Goal: Task Accomplishment & Management: Manage account settings

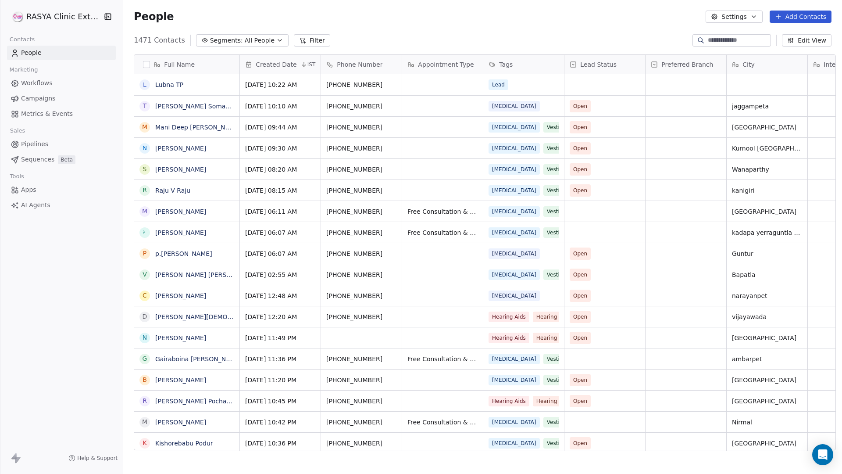
scroll to position [410, 716]
click at [68, 22] on html "[PERSON_NAME] Clinic External Contacts People Marketing Workflows Campaigns Met…" at bounding box center [421, 237] width 842 height 474
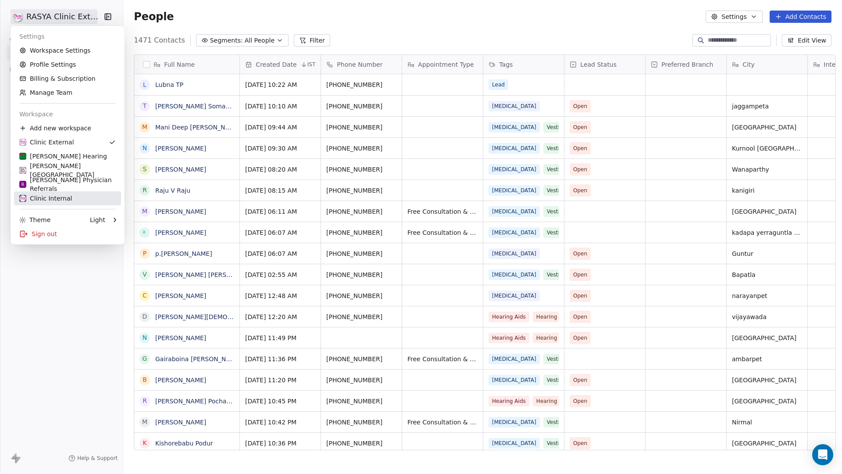
click at [67, 200] on div "Clinic Internal" at bounding box center [45, 198] width 53 height 9
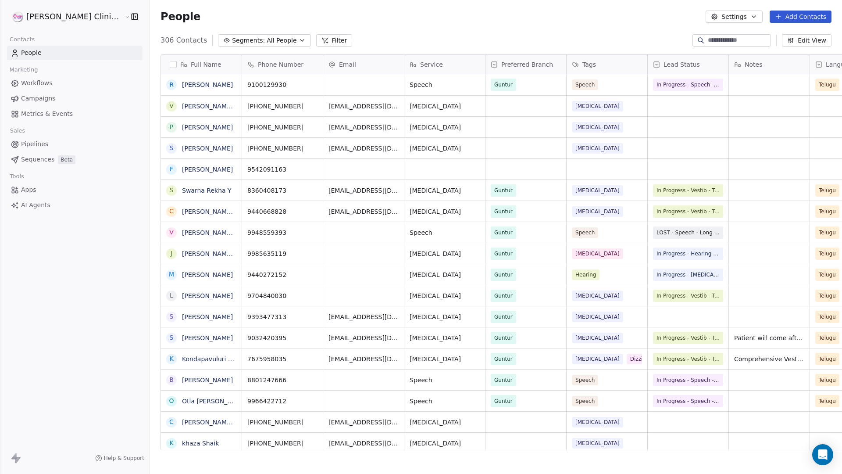
scroll to position [410, 717]
click at [130, 17] on icon "button" at bounding box center [134, 16] width 9 height 9
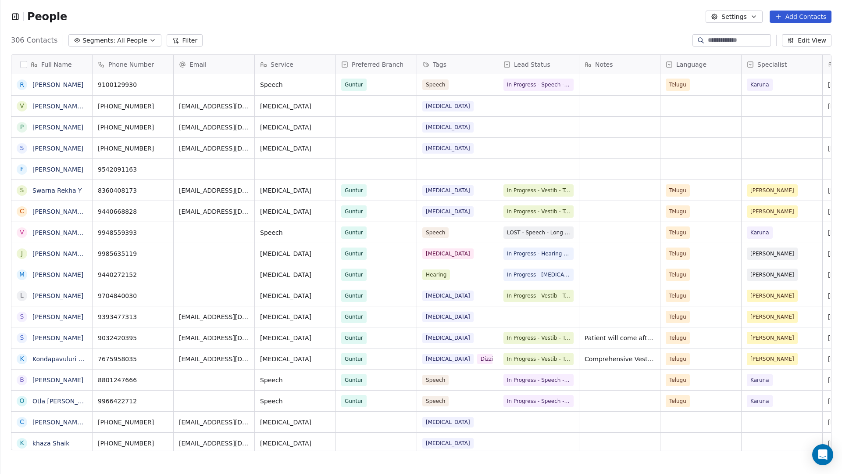
scroll to position [7, 7]
click at [15, 17] on icon "button" at bounding box center [15, 16] width 9 height 9
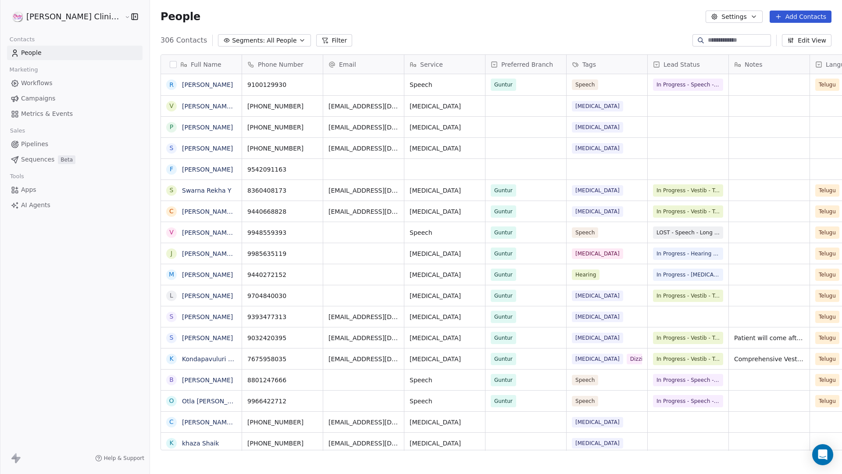
scroll to position [410, 717]
click at [50, 16] on html "[PERSON_NAME] Clinic Internal Contacts People Marketing Workflows Campaigns Met…" at bounding box center [421, 237] width 842 height 474
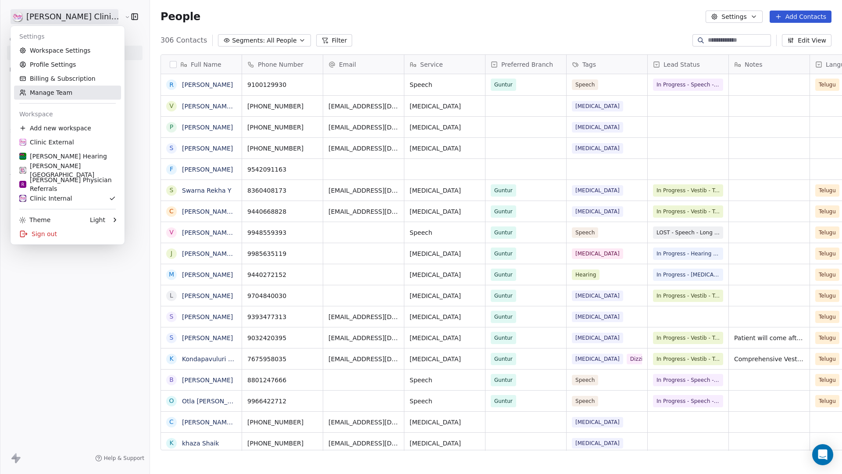
click at [53, 92] on link "Manage Team" at bounding box center [67, 93] width 107 height 14
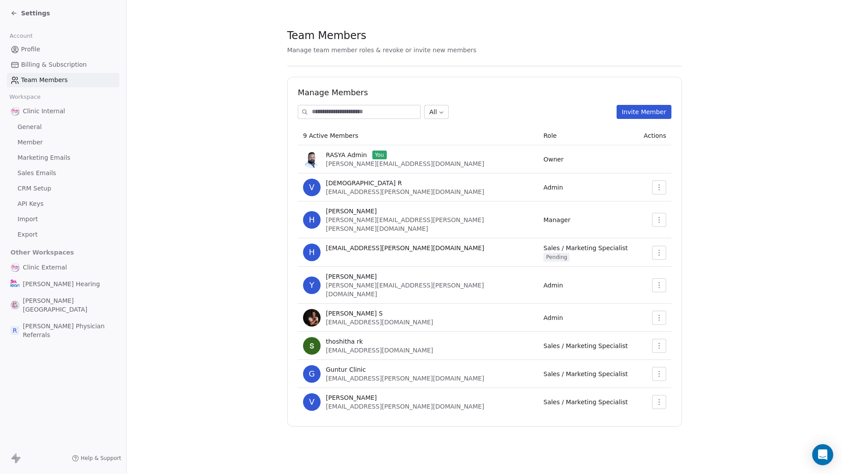
click at [34, 142] on span "Member" at bounding box center [30, 142] width 25 height 9
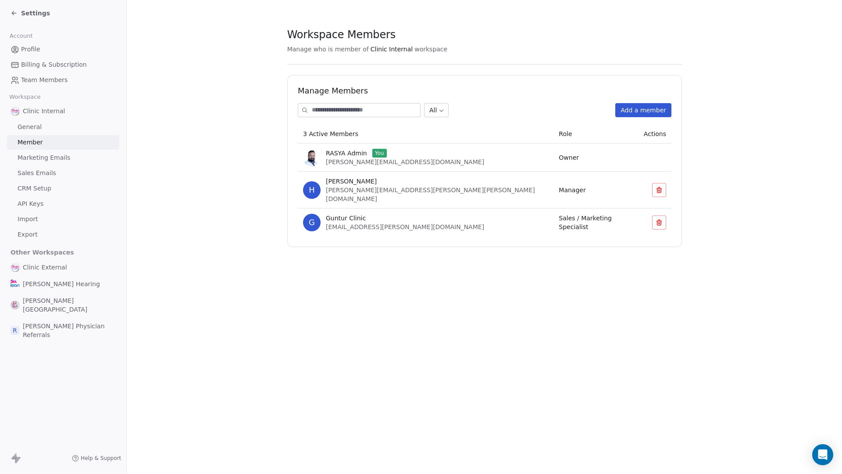
click at [330, 107] on input at bounding box center [366, 109] width 108 height 13
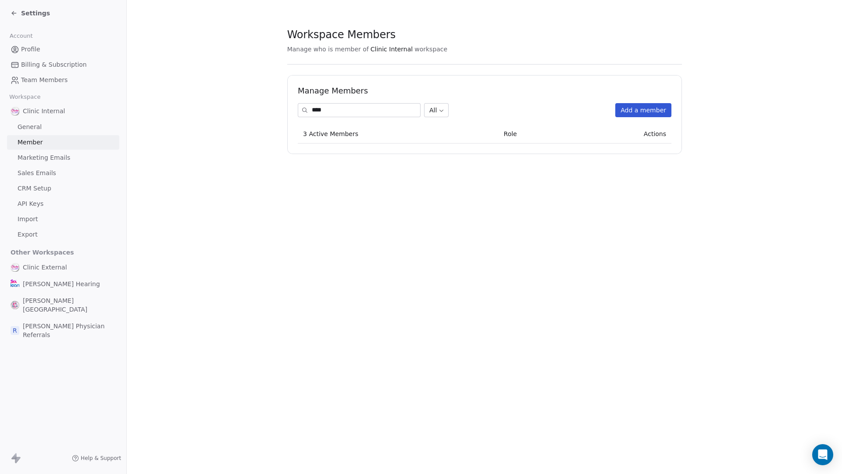
click at [552, 107] on button "Add a member" at bounding box center [643, 110] width 56 height 14
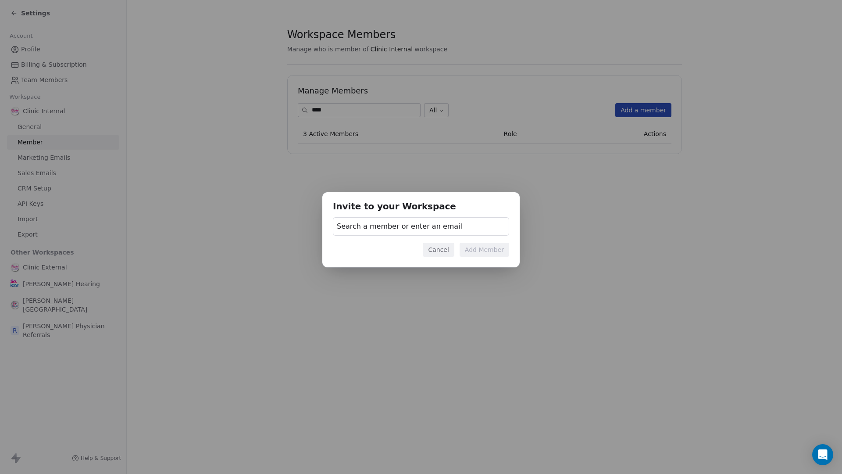
click at [360, 225] on span "Search a member or enter an email" at bounding box center [399, 226] width 125 height 11
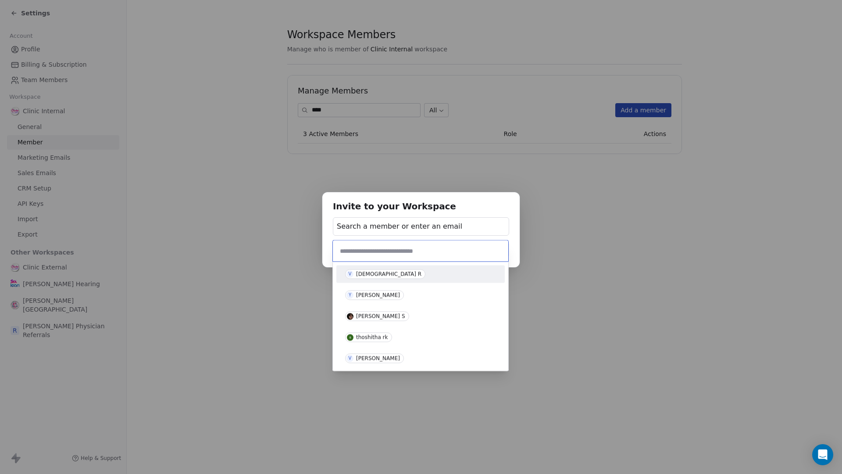
click at [412, 275] on div "V [DEMOGRAPHIC_DATA] R" at bounding box center [420, 274] width 151 height 10
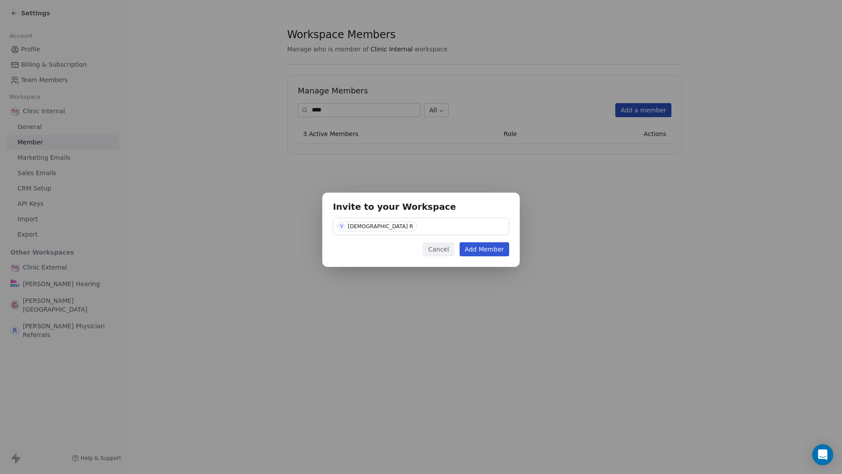
click at [414, 223] on div "V [DEMOGRAPHIC_DATA] R" at bounding box center [421, 226] width 176 height 18
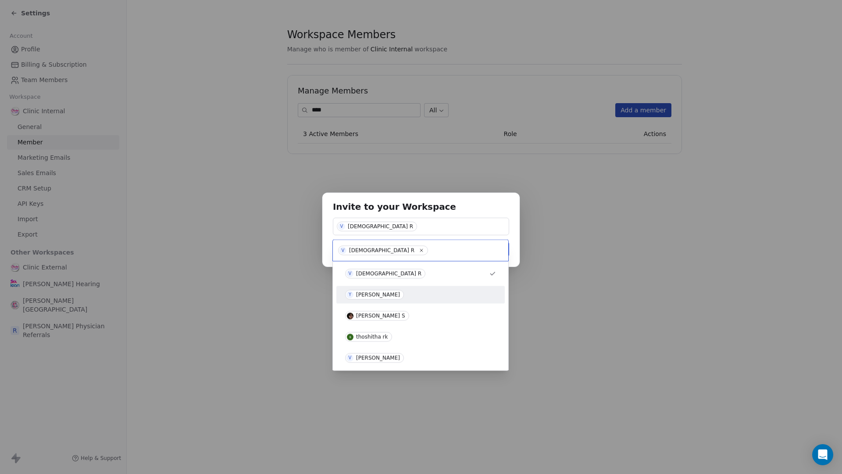
click at [414, 293] on div "Y [PERSON_NAME]" at bounding box center [420, 295] width 151 height 10
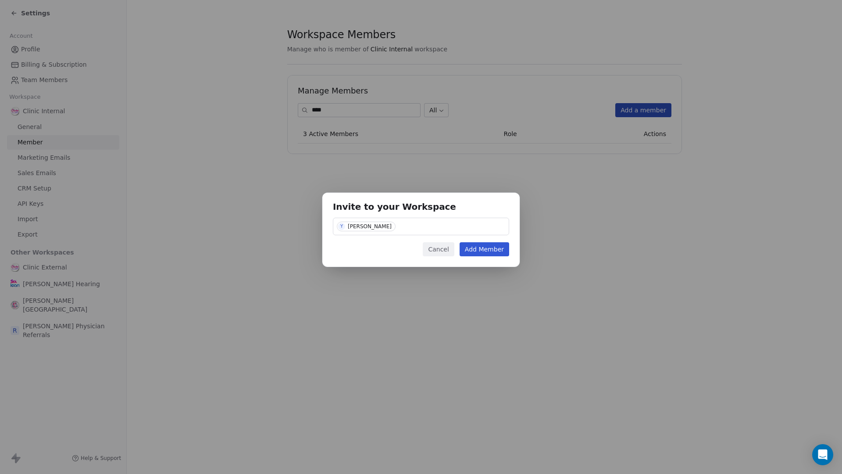
click at [413, 227] on div "Y [PERSON_NAME]" at bounding box center [421, 226] width 176 height 18
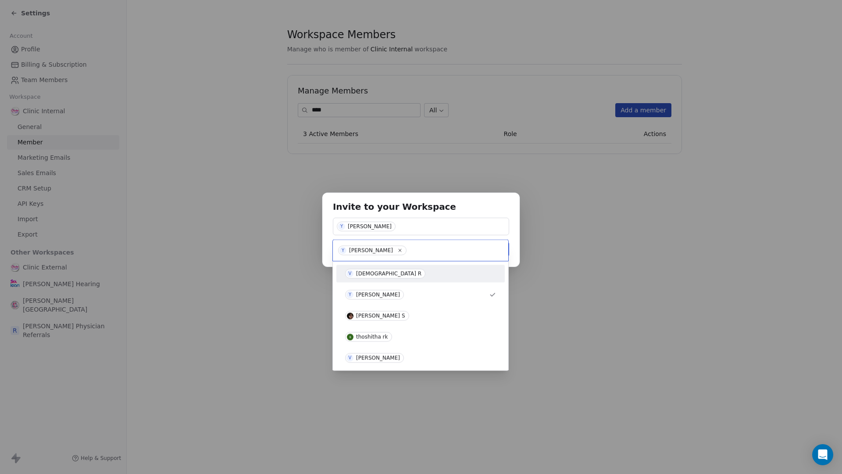
click at [366, 274] on div "[DEMOGRAPHIC_DATA] R" at bounding box center [388, 274] width 65 height 6
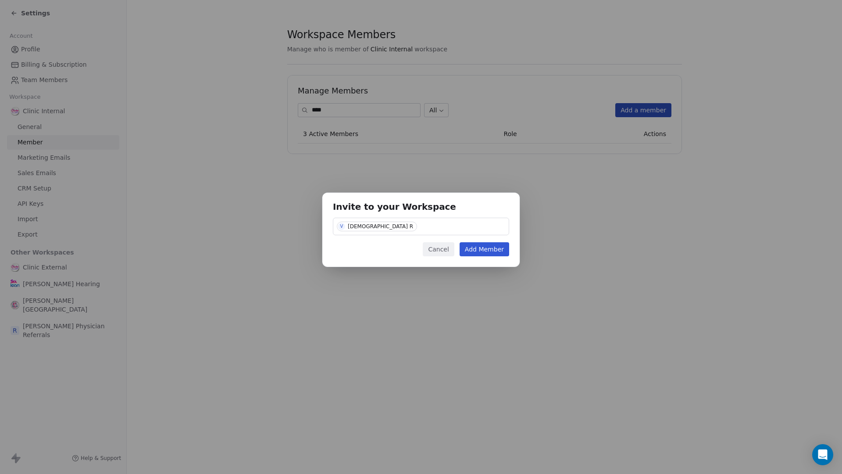
click at [487, 248] on button "Add Member" at bounding box center [485, 249] width 50 height 14
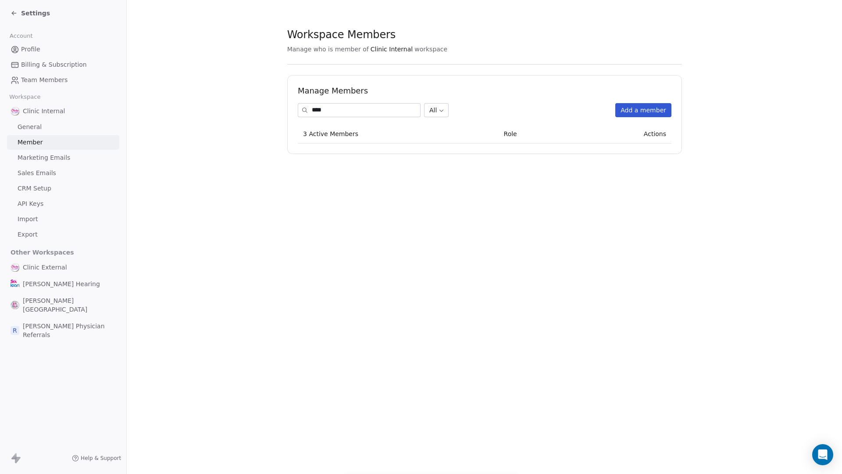
drag, startPoint x: 341, startPoint y: 128, endPoint x: 331, endPoint y: 132, distance: 10.5
click at [334, 131] on th "3 Active Members" at bounding box center [398, 133] width 201 height 19
click at [383, 113] on input "****" at bounding box center [366, 109] width 108 height 13
type input "*"
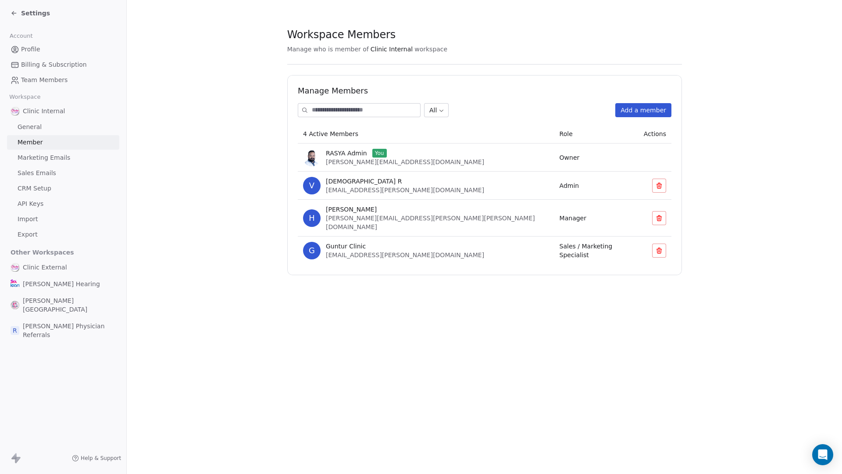
click at [552, 112] on button "Add a member" at bounding box center [643, 110] width 56 height 14
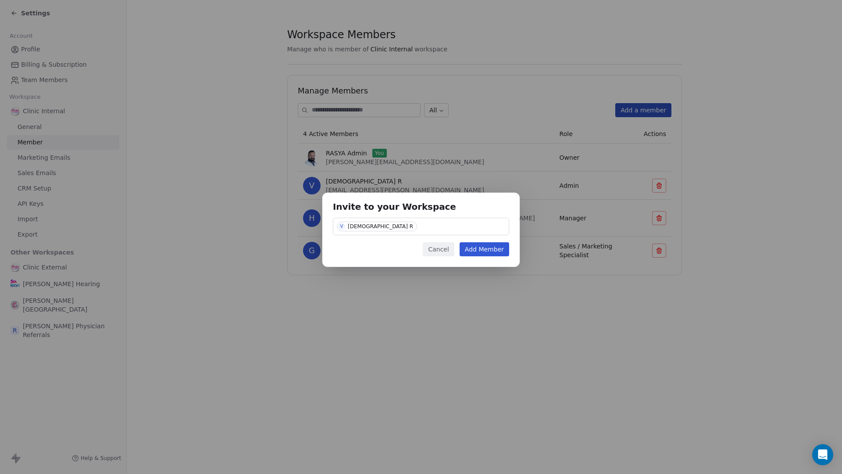
click at [391, 227] on div "V [DEMOGRAPHIC_DATA] R" at bounding box center [421, 226] width 176 height 18
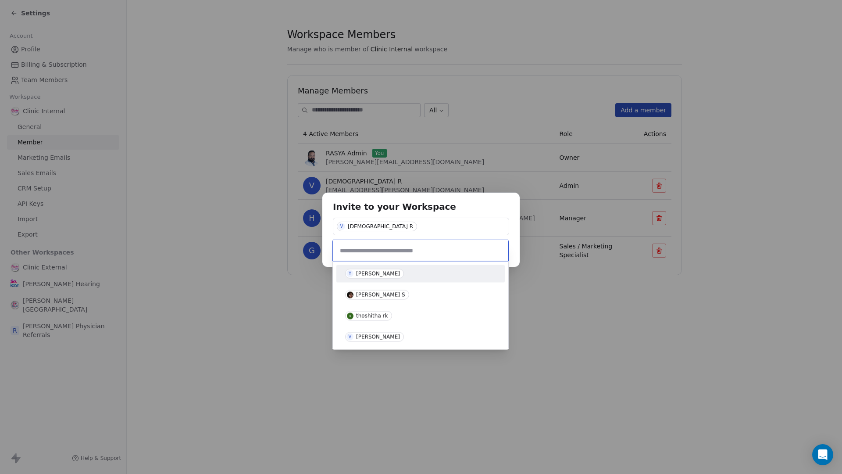
click at [385, 273] on div "[PERSON_NAME]" at bounding box center [378, 274] width 44 height 6
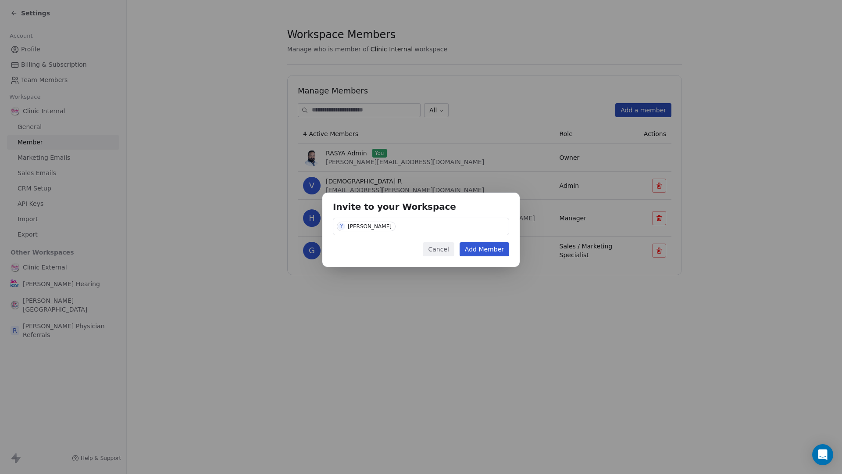
click at [488, 251] on button "Add Member" at bounding box center [485, 249] width 50 height 14
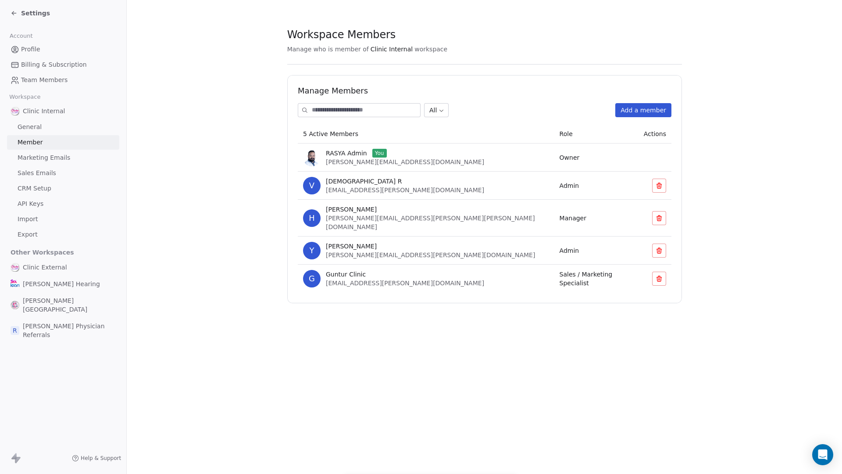
click at [552, 111] on button "Add a member" at bounding box center [643, 110] width 56 height 14
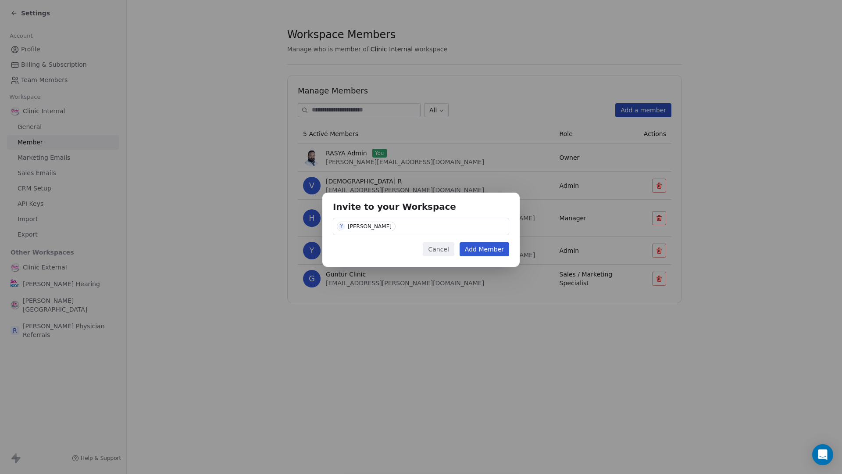
click at [428, 225] on div "Y [PERSON_NAME]" at bounding box center [421, 226] width 176 height 18
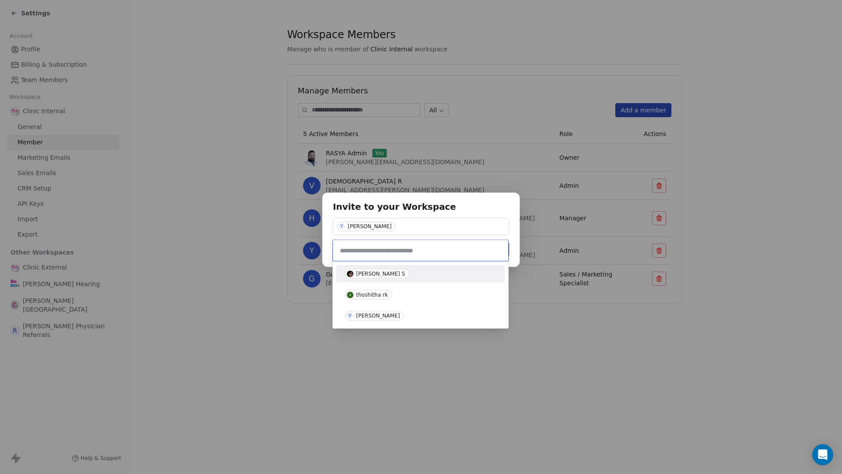
click at [405, 227] on div "Invite to your Workspace Y [PERSON_NAME] Cancel Add Member" at bounding box center [421, 236] width 842 height 117
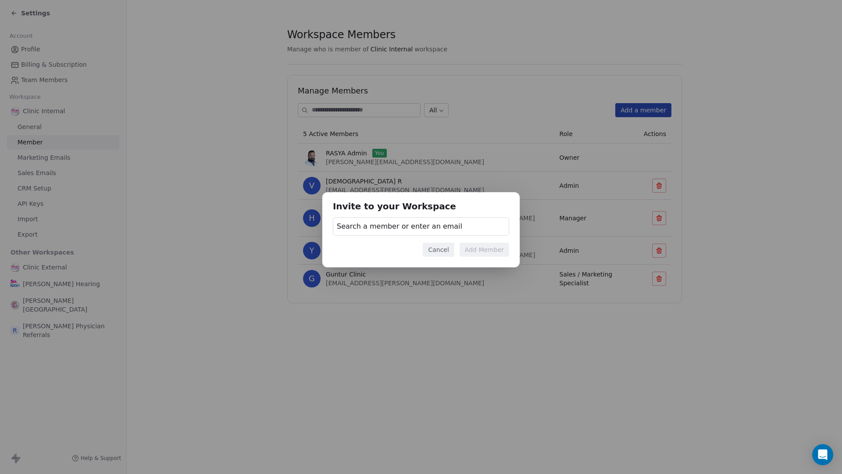
click at [444, 251] on button "Cancel" at bounding box center [438, 249] width 31 height 14
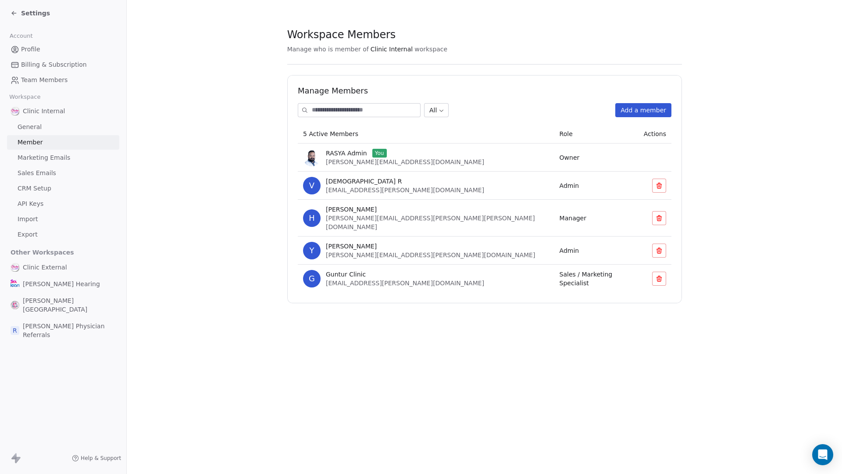
click at [210, 175] on section "Workspace Members Manage who is member of Clinic Internal workspace Manage Memb…" at bounding box center [484, 165] width 715 height 331
click at [41, 129] on link "General" at bounding box center [63, 127] width 112 height 14
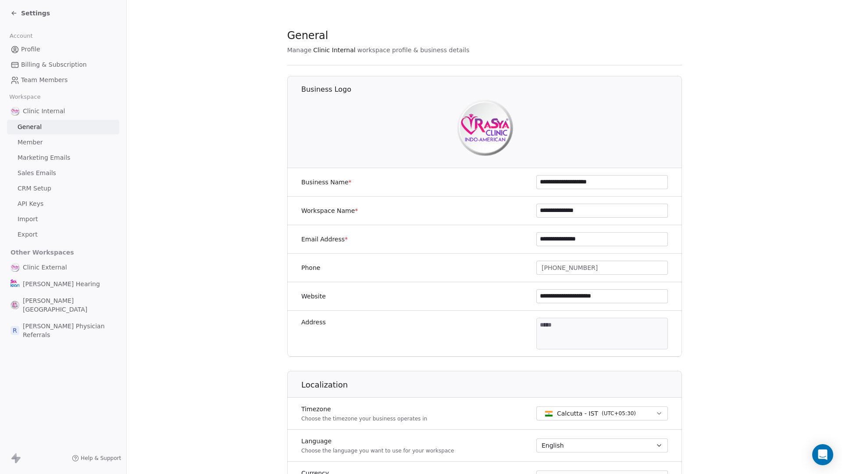
click at [12, 11] on icon at bounding box center [14, 13] width 7 height 7
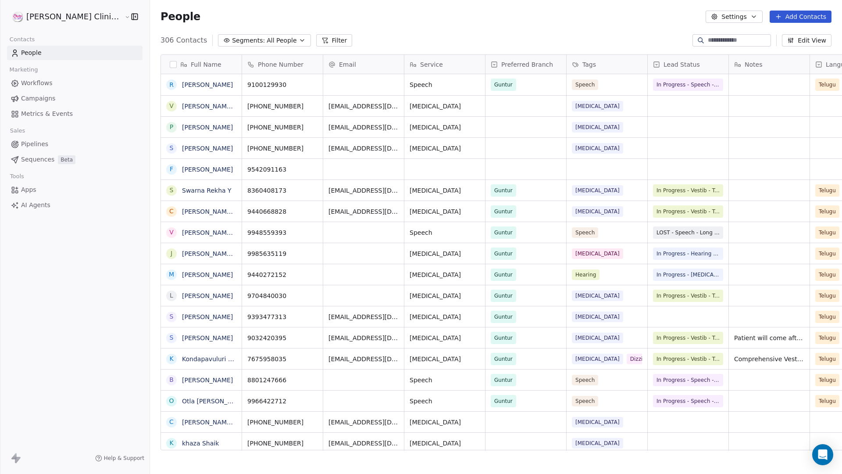
scroll to position [410, 717]
click at [81, 19] on html "[PERSON_NAME] Clinic Internal Contacts People Marketing Workflows Campaigns Met…" at bounding box center [421, 237] width 842 height 474
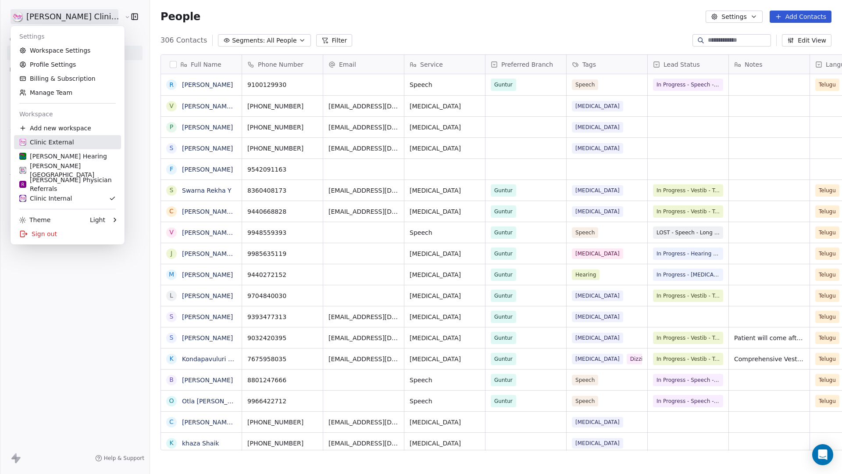
click at [71, 145] on div "Clinic External" at bounding box center [67, 142] width 96 height 9
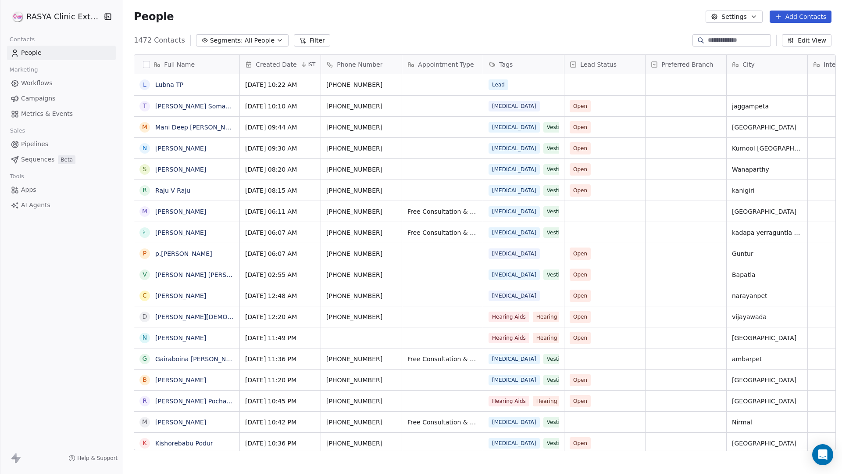
scroll to position [410, 716]
click at [256, 42] on span "All People" at bounding box center [260, 40] width 30 height 9
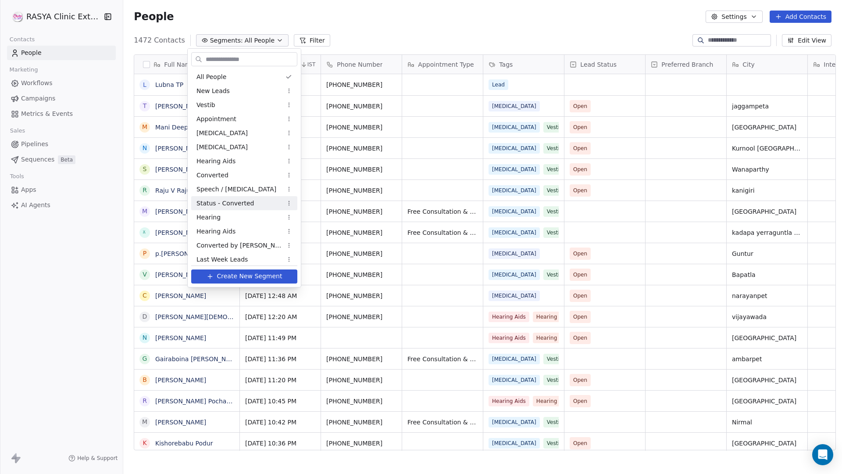
scroll to position [82, 0]
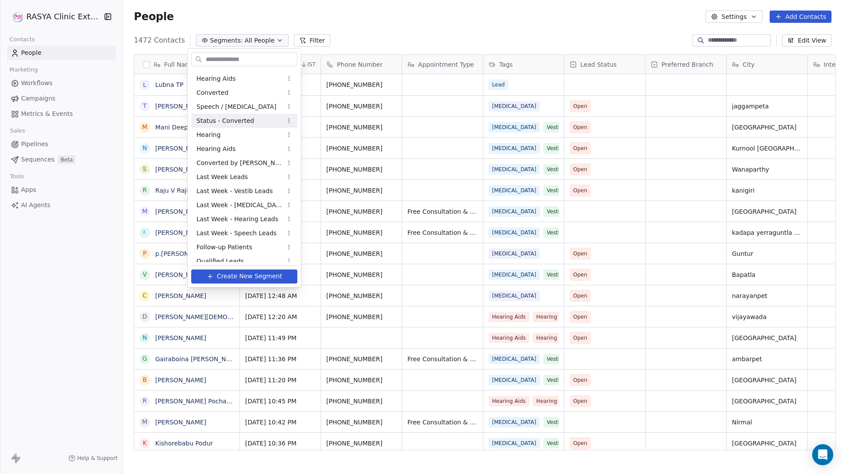
click at [245, 122] on span "Status - Converted" at bounding box center [224, 120] width 57 height 9
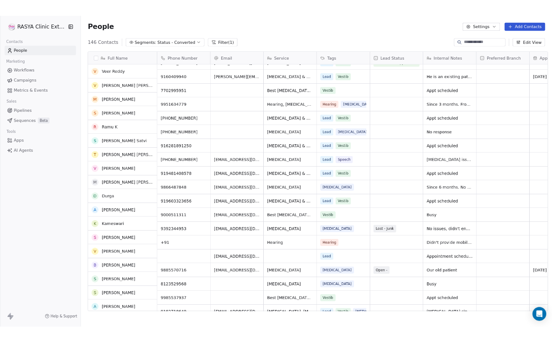
scroll to position [0, 0]
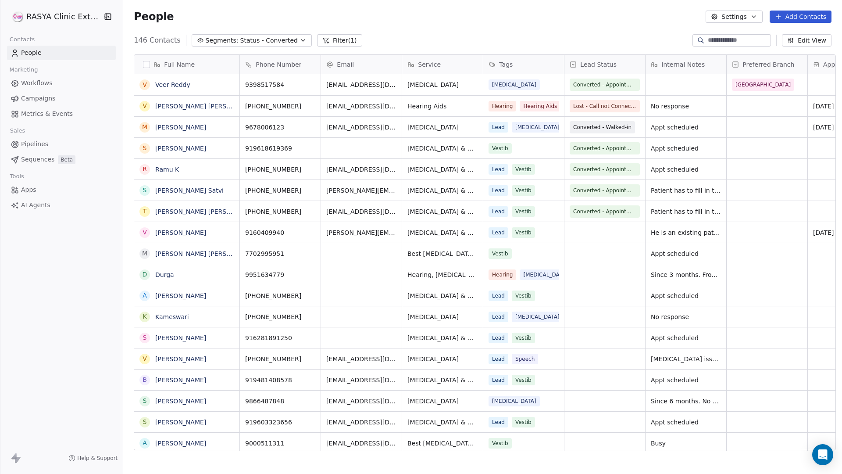
click at [47, 260] on div "[PERSON_NAME] Clinic External Contacts People Marketing Workflows Campaigns Met…" at bounding box center [61, 237] width 123 height 474
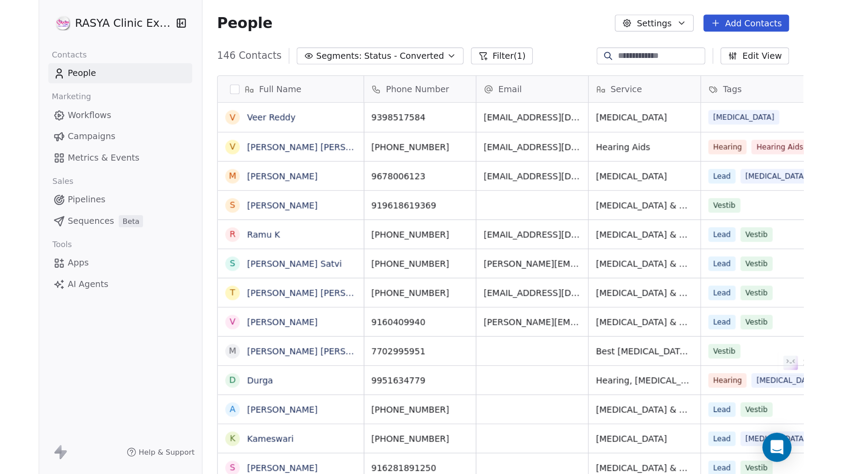
scroll to position [410, 716]
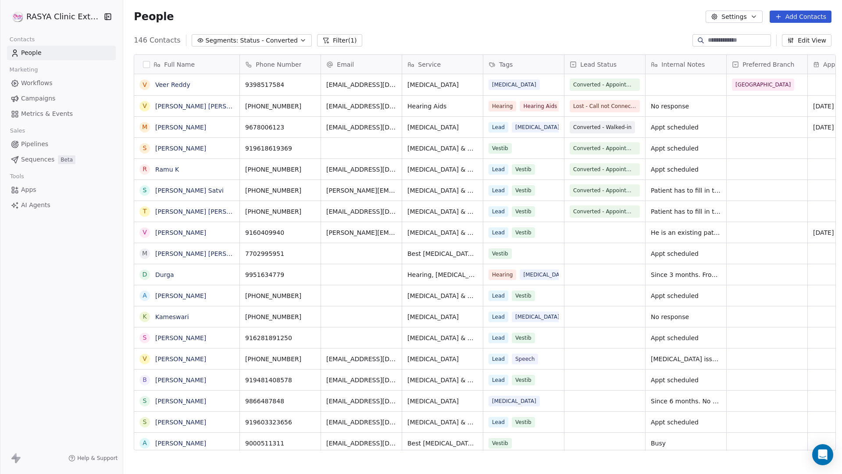
drag, startPoint x: 56, startPoint y: 5, endPoint x: 38, endPoint y: 463, distance: 458.6
click at [0, 0] on div "[PERSON_NAME] Clinic External Contacts People Marketing Workflows Campaigns Met…" at bounding box center [421, 237] width 842 height 474
